Goal: Check status

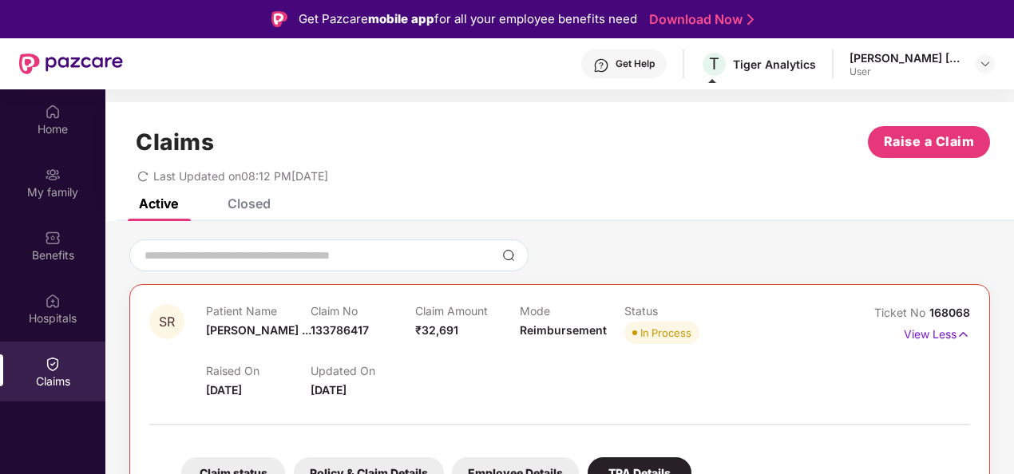
click at [624, 113] on div "Claims Raise a Claim Last Updated on 08:12 PM[DATE]" at bounding box center [559, 150] width 909 height 97
